Goal: Information Seeking & Learning: Learn about a topic

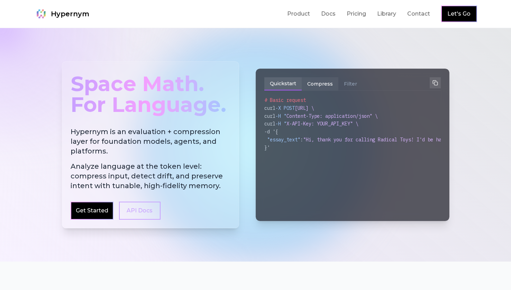
click at [327, 83] on button "Compress" at bounding box center [320, 83] width 37 height 13
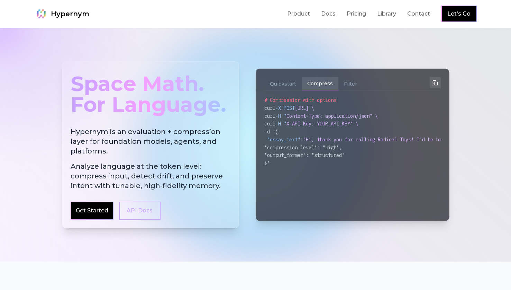
click at [363, 82] on div "Quickstart Compress Filter" at bounding box center [352, 83] width 177 height 13
click at [349, 83] on button "Filter" at bounding box center [351, 83] width 24 height 13
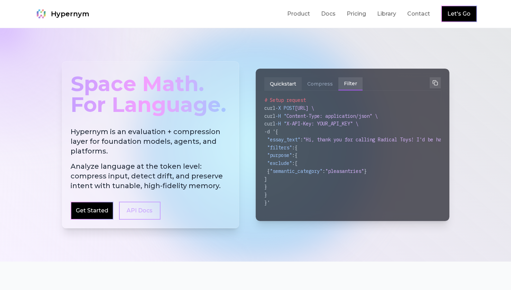
click at [276, 80] on button "Quickstart" at bounding box center [282, 83] width 37 height 13
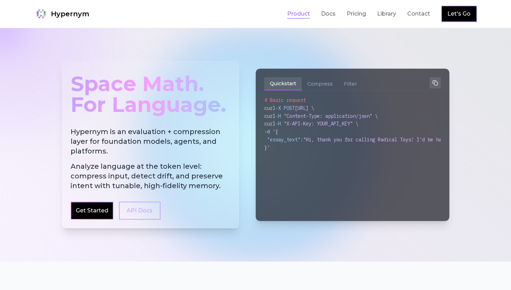
click at [292, 10] on link "Product" at bounding box center [298, 14] width 23 height 8
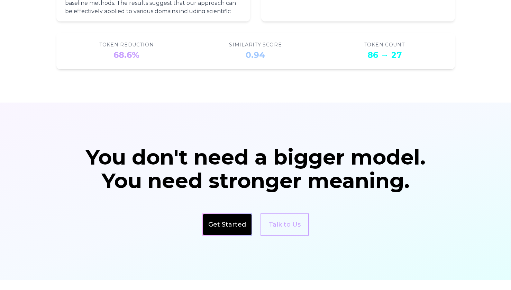
scroll to position [903, 0]
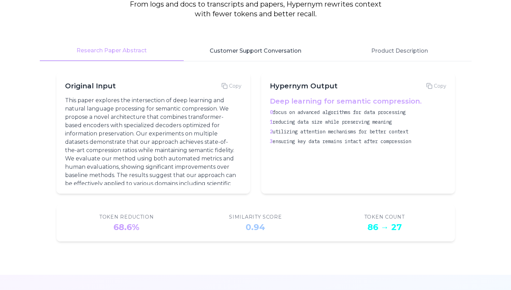
click at [275, 48] on button "Customer Support Conversation" at bounding box center [256, 51] width 144 height 20
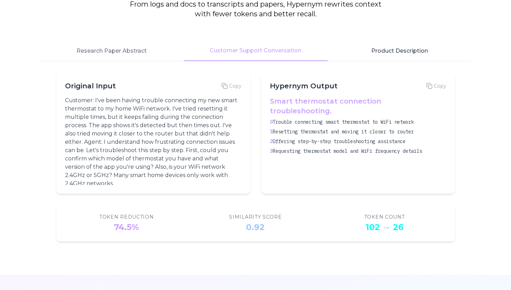
click at [404, 50] on button "Product Description" at bounding box center [400, 51] width 144 height 20
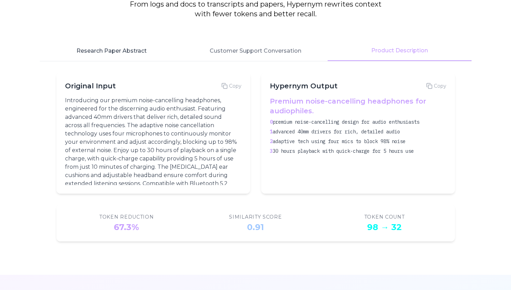
click at [107, 53] on button "Research Paper Abstract" at bounding box center [112, 51] width 144 height 20
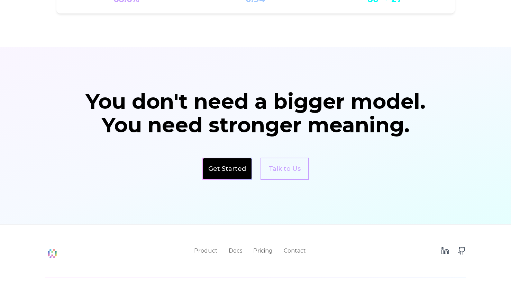
scroll to position [1164, 0]
